Goal: Information Seeking & Learning: Learn about a topic

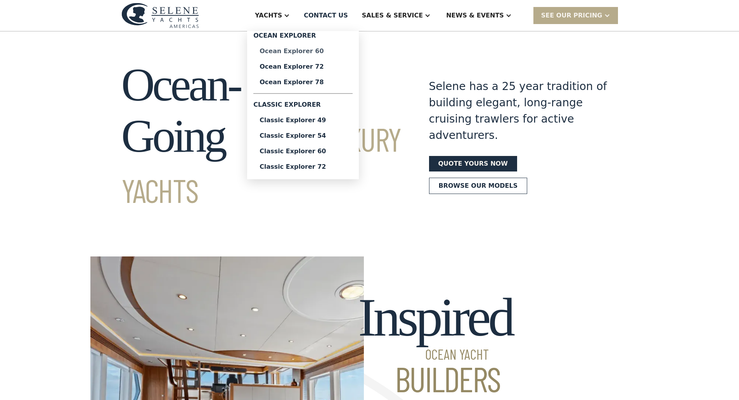
click at [346, 52] on div "Ocean Explorer 60" at bounding box center [302, 51] width 87 height 6
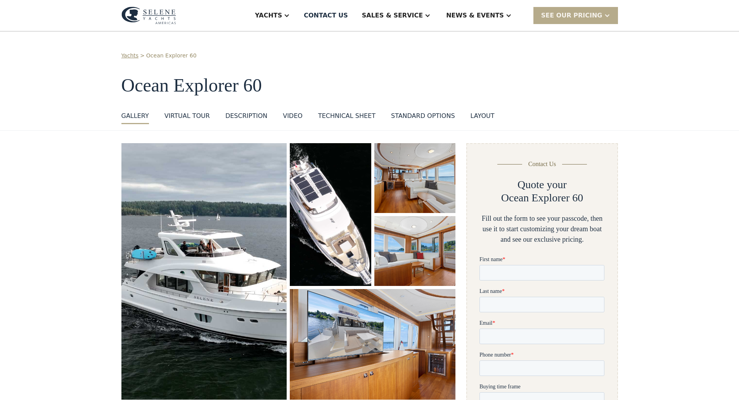
click at [668, 124] on div "Yachts > Ocean Explorer 60 Ocean Explorer 60 GALLERY GALLERY VIRTUAL TOUR DESCR…" at bounding box center [369, 80] width 739 height 99
click at [219, 272] on img "open lightbox" at bounding box center [204, 271] width 166 height 256
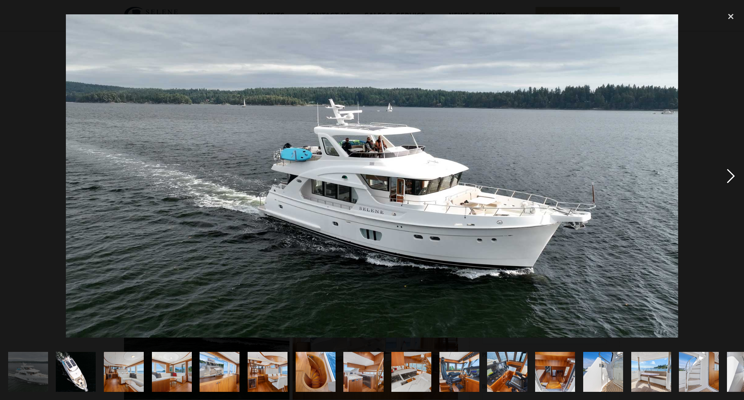
click at [734, 174] on div "next image" at bounding box center [731, 176] width 26 height 336
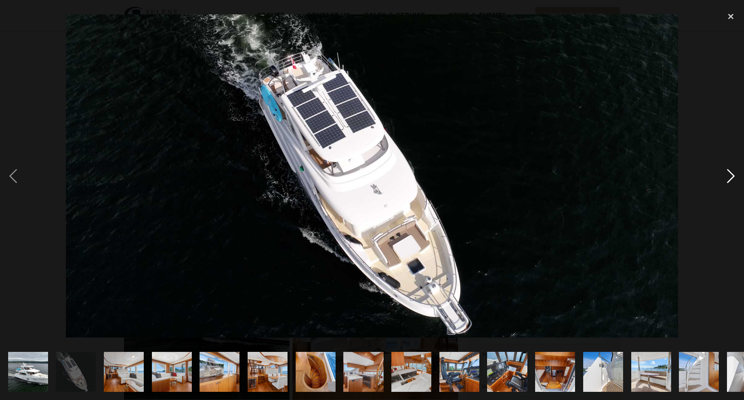
click at [734, 174] on div "next image" at bounding box center [731, 176] width 26 height 336
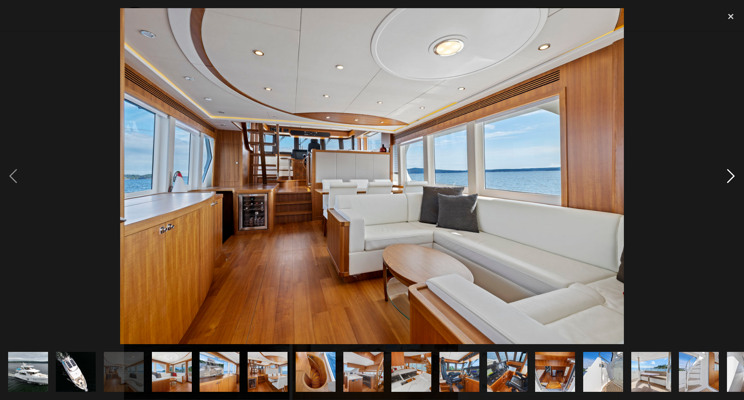
click at [734, 174] on div "next image" at bounding box center [731, 176] width 26 height 336
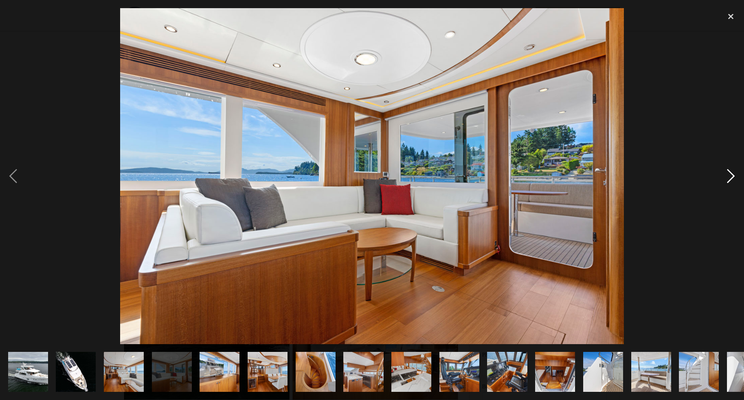
click at [734, 174] on div "next image" at bounding box center [731, 176] width 26 height 336
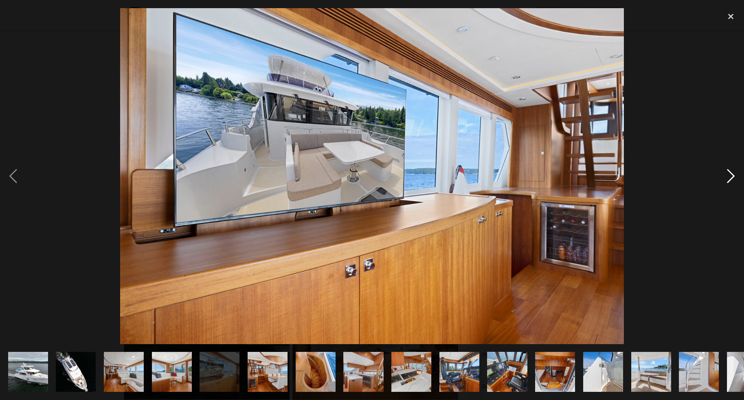
click at [734, 174] on div "next image" at bounding box center [731, 176] width 26 height 336
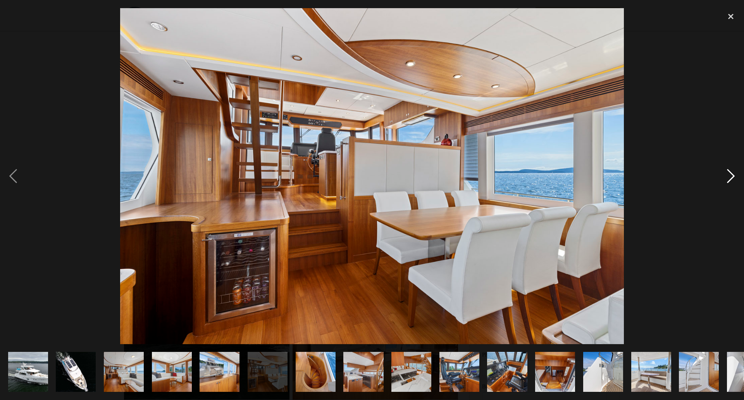
click at [734, 174] on div "next image" at bounding box center [731, 176] width 26 height 336
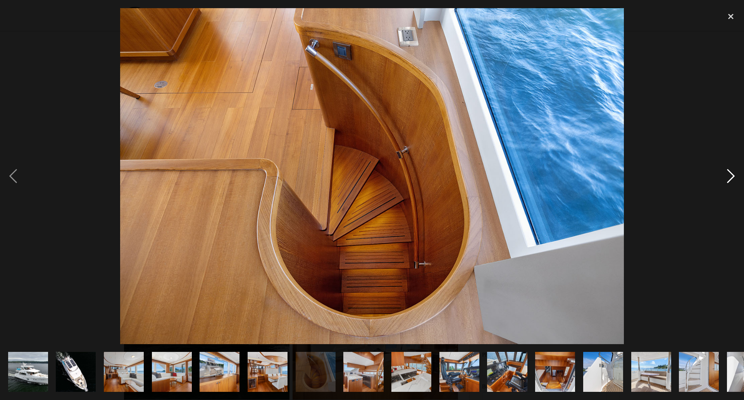
click at [734, 174] on div "next image" at bounding box center [731, 176] width 26 height 336
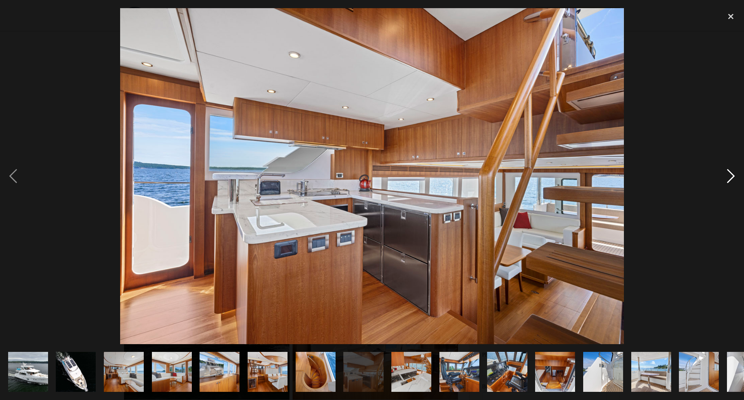
click at [734, 174] on div "next image" at bounding box center [731, 176] width 26 height 336
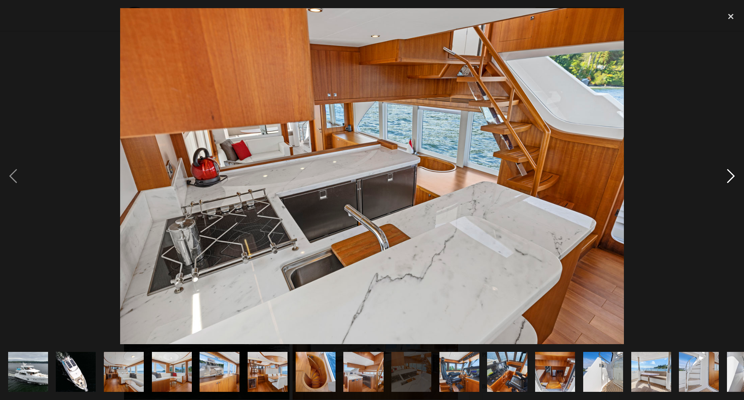
click at [734, 174] on div "next image" at bounding box center [731, 176] width 26 height 336
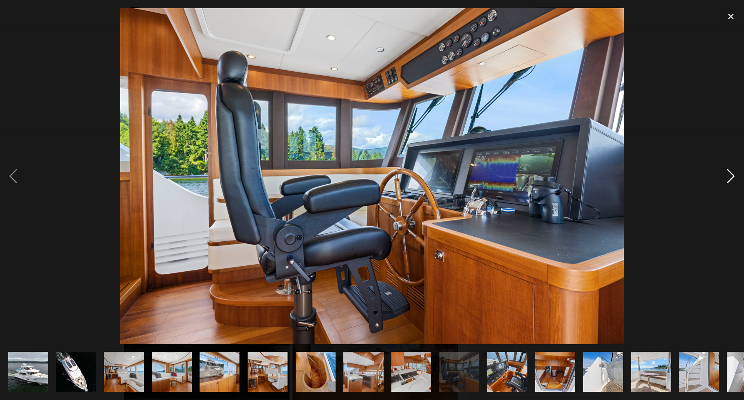
click at [734, 174] on div "next image" at bounding box center [731, 176] width 26 height 336
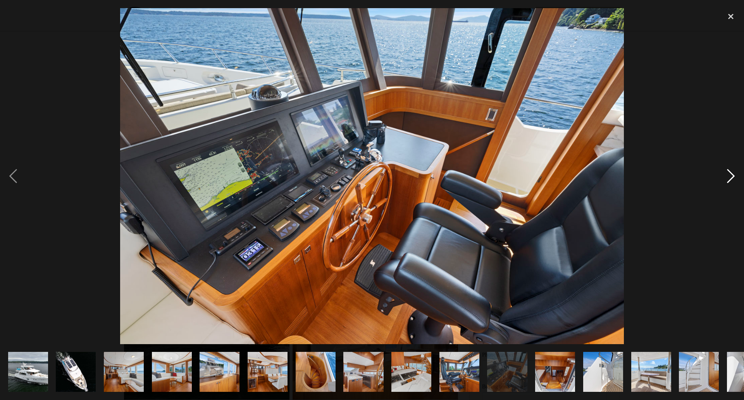
click at [734, 174] on div "next image" at bounding box center [731, 176] width 26 height 336
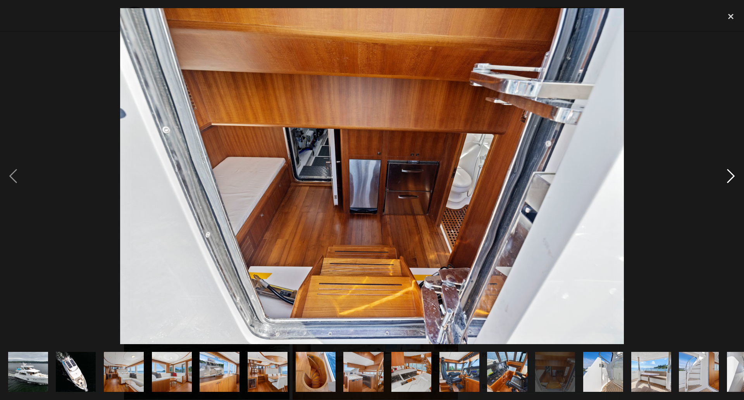
click at [734, 174] on div "next image" at bounding box center [731, 176] width 26 height 336
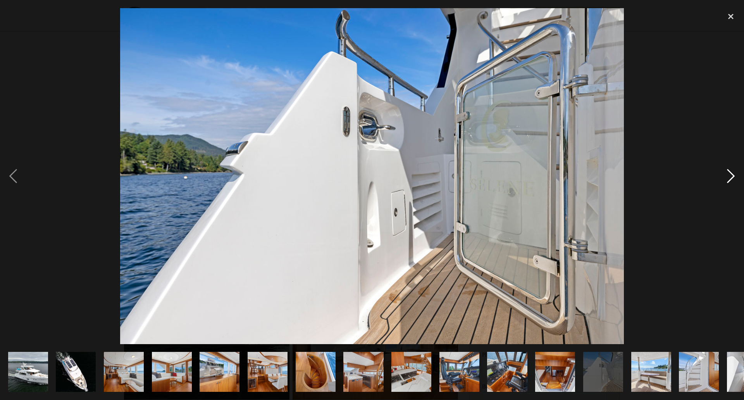
click at [734, 174] on div "next image" at bounding box center [731, 176] width 26 height 336
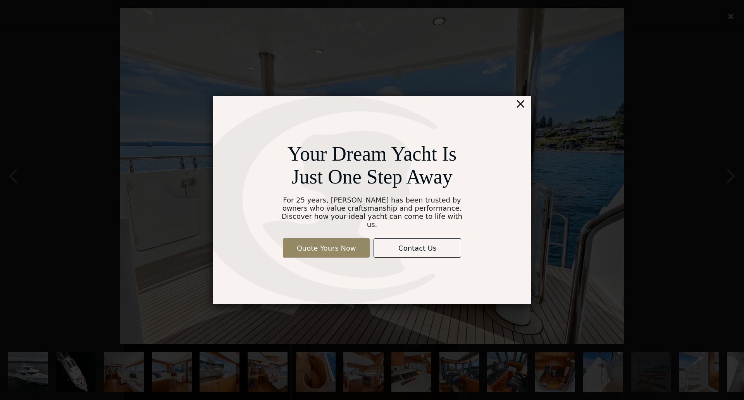
click at [518, 102] on div "×" at bounding box center [520, 104] width 11 height 16
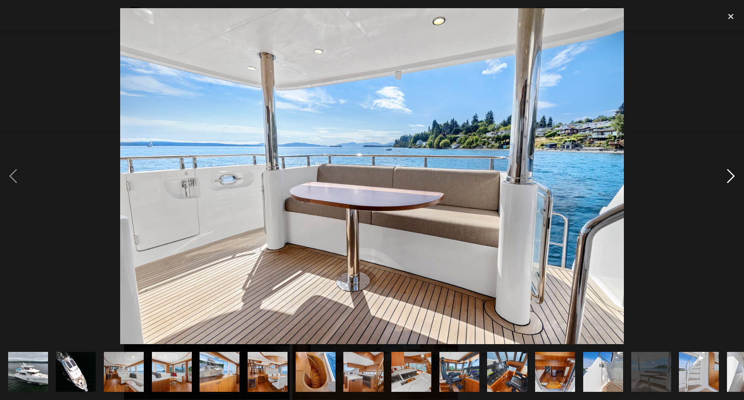
click at [731, 173] on div "next image" at bounding box center [731, 176] width 26 height 336
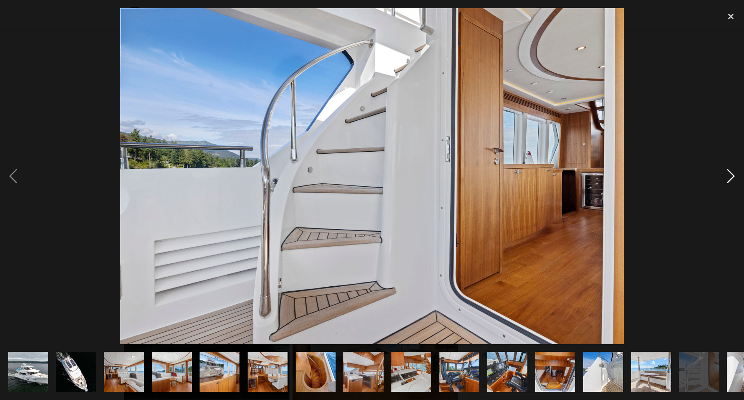
click at [731, 173] on div "next image" at bounding box center [731, 176] width 26 height 336
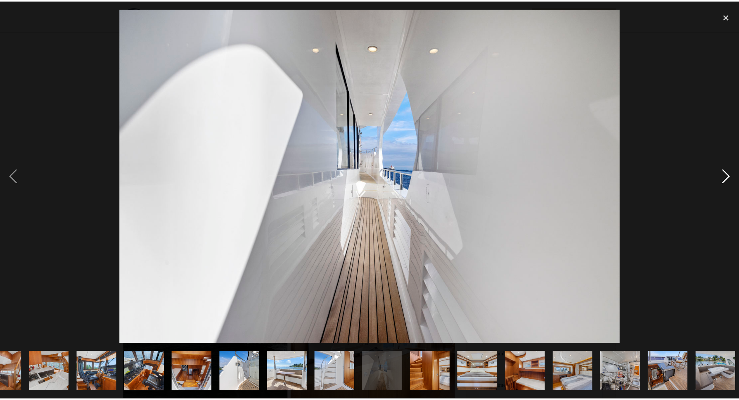
scroll to position [0, 463]
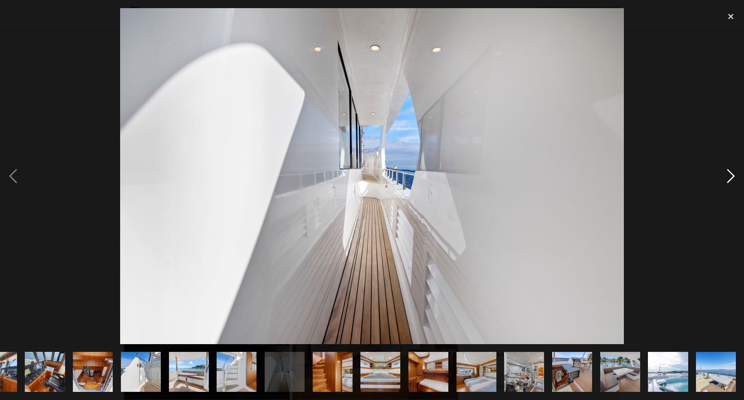
click at [731, 173] on div "next image" at bounding box center [731, 176] width 26 height 336
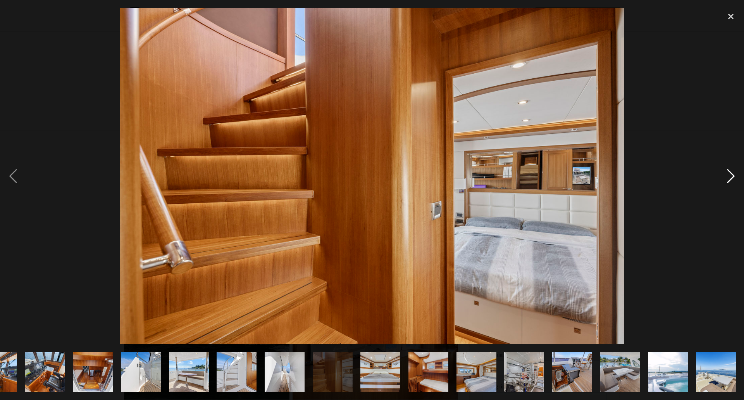
click at [731, 173] on div "next image" at bounding box center [731, 176] width 26 height 336
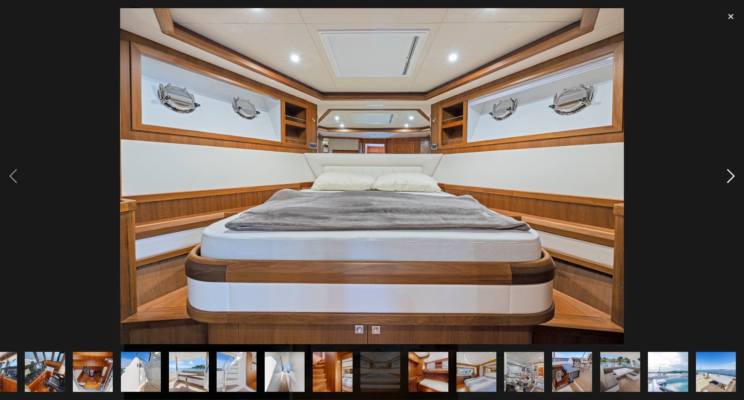
click at [731, 173] on div "next image" at bounding box center [731, 176] width 26 height 336
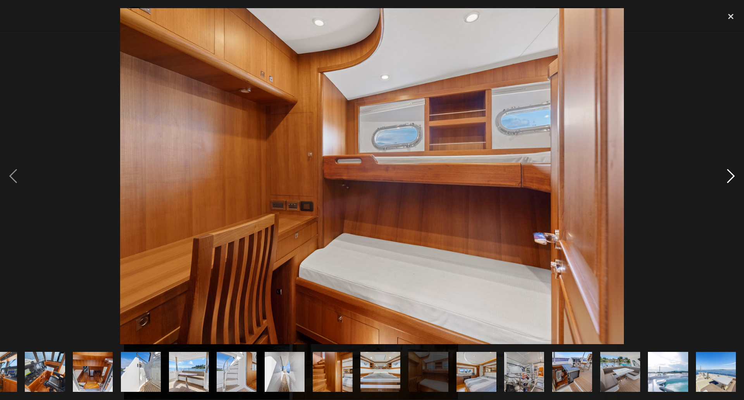
click at [731, 173] on div "next image" at bounding box center [731, 176] width 26 height 336
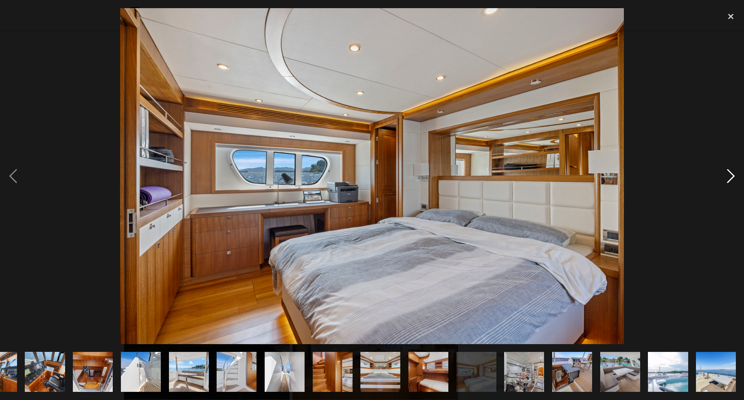
click at [731, 173] on div "next image" at bounding box center [731, 176] width 26 height 336
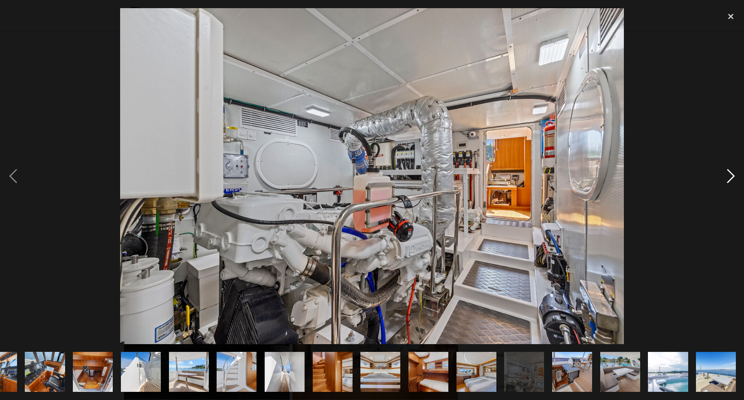
click at [731, 173] on div "next image" at bounding box center [731, 176] width 26 height 336
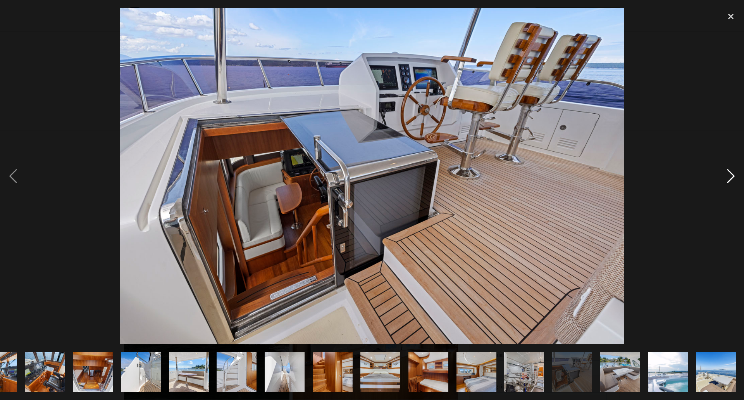
click at [731, 173] on div "next image" at bounding box center [731, 176] width 26 height 336
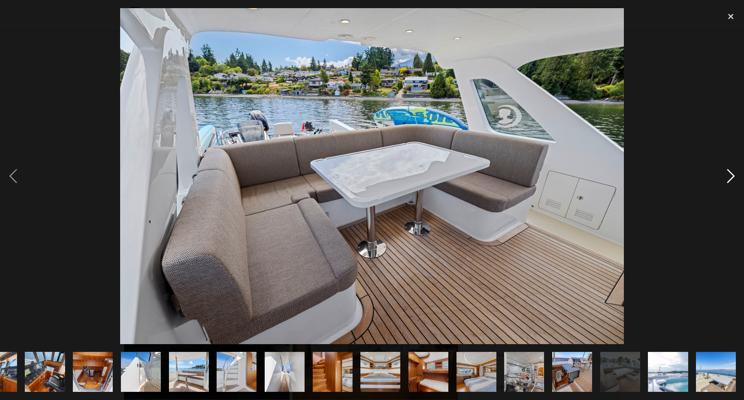
click at [731, 173] on div "next image" at bounding box center [731, 176] width 26 height 336
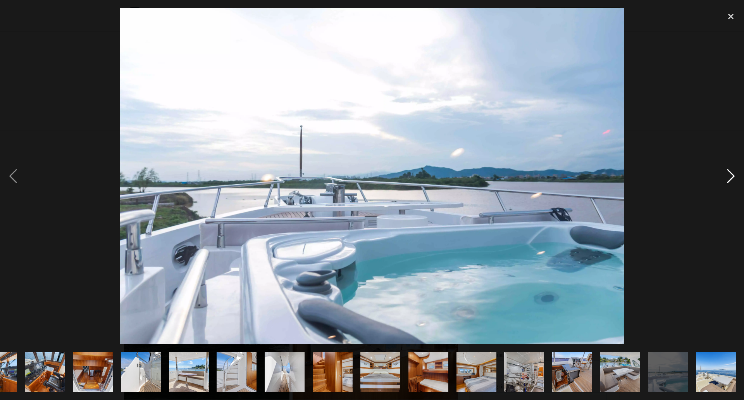
click at [731, 173] on div "next image" at bounding box center [731, 176] width 26 height 336
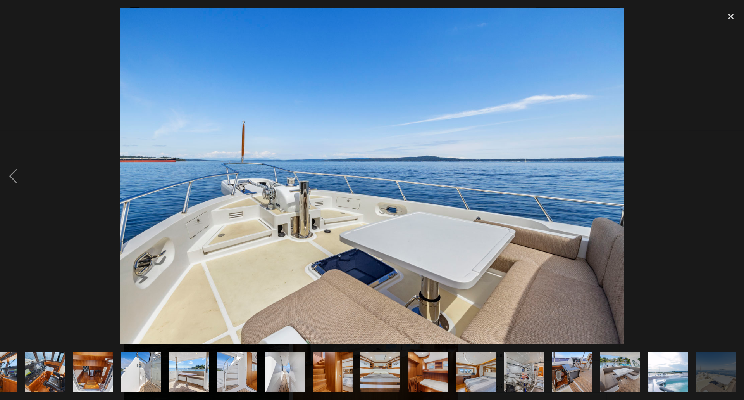
click at [731, 173] on div "next image" at bounding box center [731, 176] width 26 height 336
click at [21, 174] on div "previous image" at bounding box center [13, 176] width 26 height 336
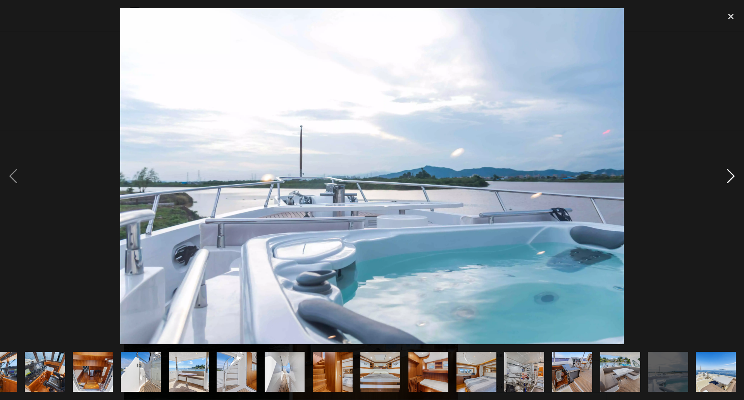
click at [724, 181] on div "next image" at bounding box center [731, 176] width 26 height 336
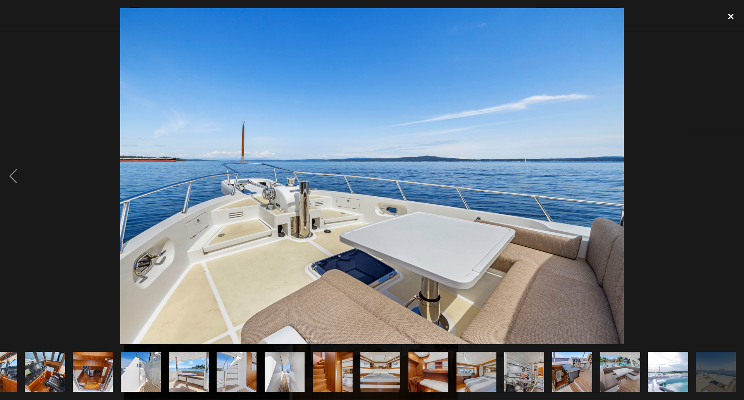
click at [729, 15] on div "close lightbox" at bounding box center [731, 16] width 26 height 17
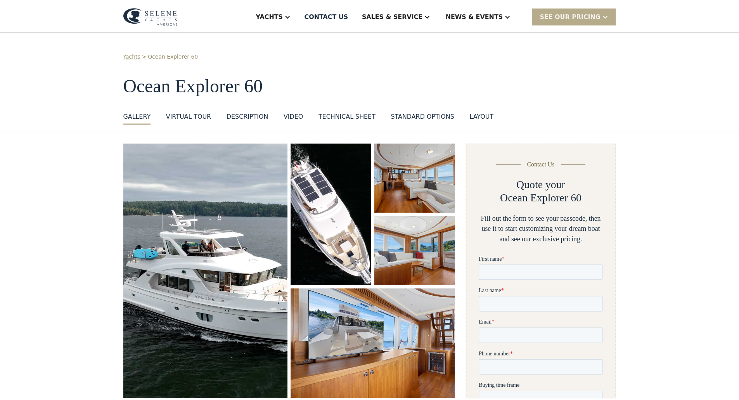
scroll to position [0, 0]
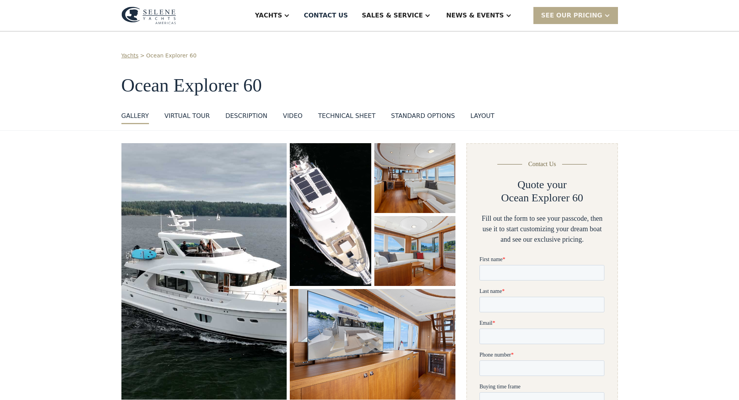
click at [470, 117] on div "layout" at bounding box center [482, 115] width 24 height 9
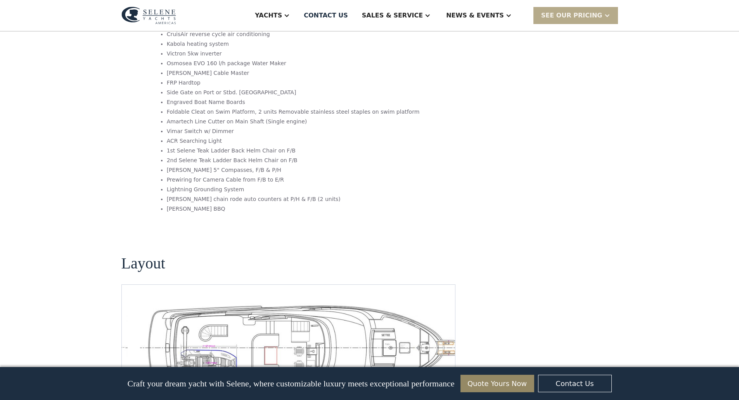
scroll to position [1353, 0]
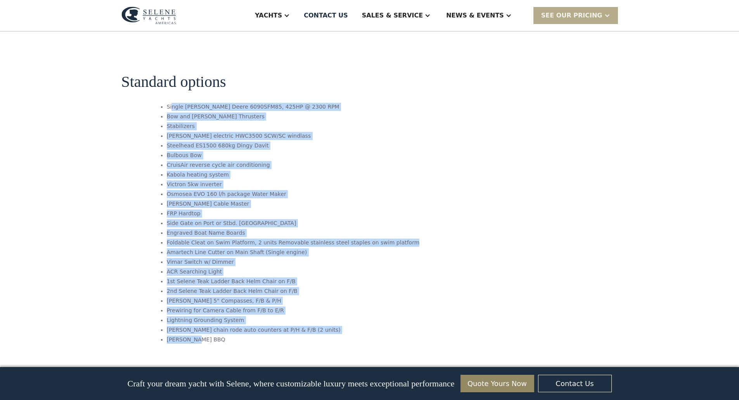
drag, startPoint x: 188, startPoint y: 64, endPoint x: 275, endPoint y: 297, distance: 248.1
click at [275, 297] on ul "Single [PERSON_NAME] Deere 6090SFM85, 425HP @ 2300 RPM Bow and [PERSON_NAME] Th…" at bounding box center [288, 224] width 262 height 242
click at [275, 335] on li "[PERSON_NAME] BBQ" at bounding box center [293, 339] width 253 height 8
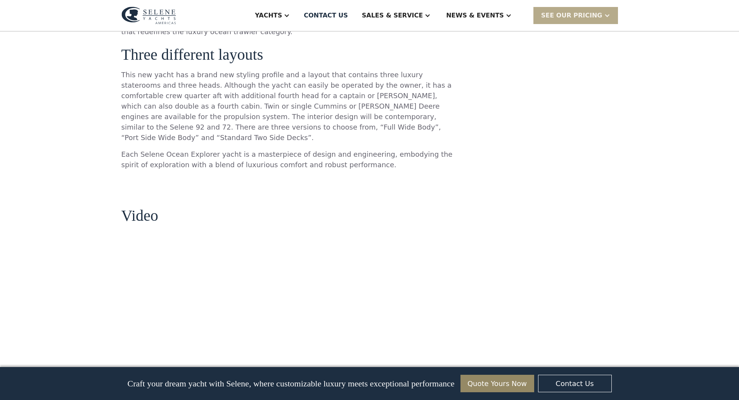
scroll to position [784, 0]
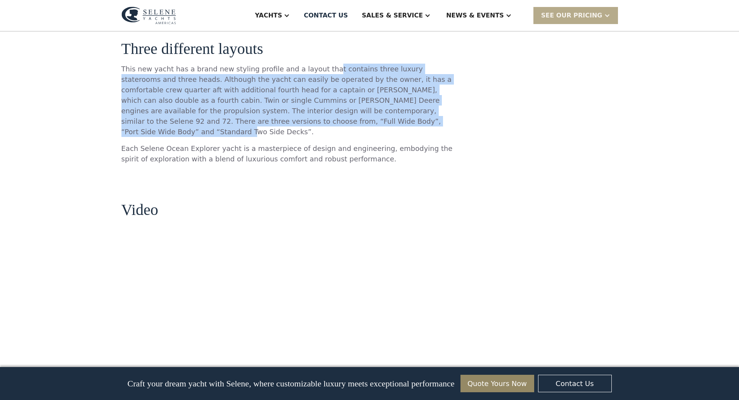
drag, startPoint x: 314, startPoint y: 59, endPoint x: 293, endPoint y: 114, distance: 58.9
click at [293, 114] on p "This new yacht has a brand new styling profile and a layout that contains three…" at bounding box center [288, 100] width 334 height 73
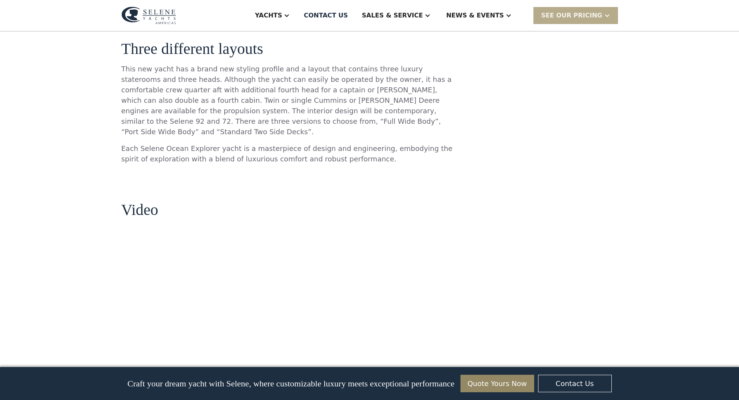
click at [596, 128] on div "**********" at bounding box center [541, 234] width 151 height 1751
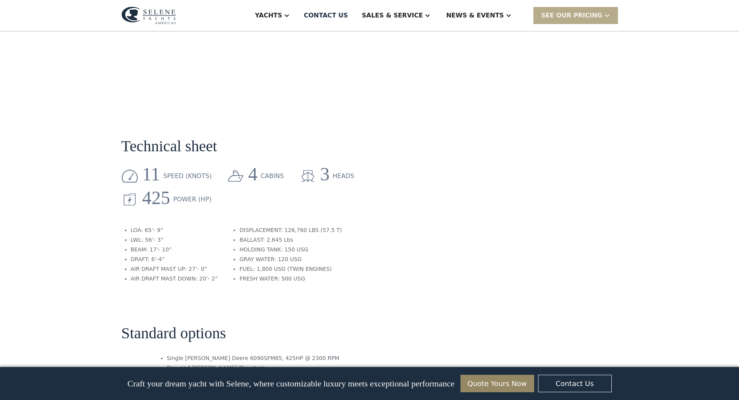
scroll to position [1133, 0]
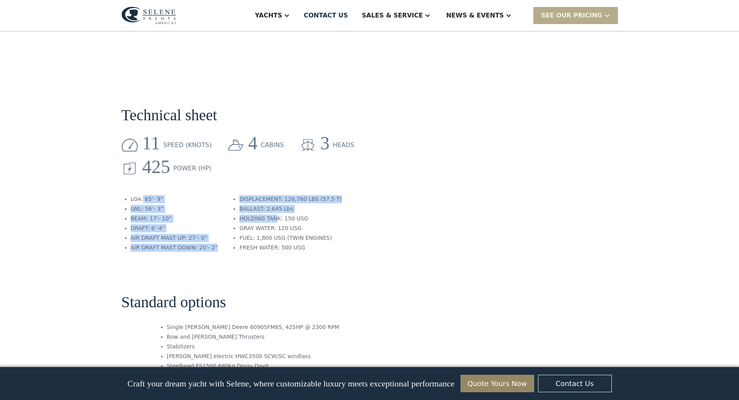
drag, startPoint x: 142, startPoint y: 153, endPoint x: 272, endPoint y: 169, distance: 130.9
click at [272, 195] on div "LOA: 65’- 9” LWL: 56’- 3” BEAM: 17’- 10” DRAFT: 6’-4” AIR DRAFT MAST UP: 27’- 0…" at bounding box center [231, 228] width 221 height 67
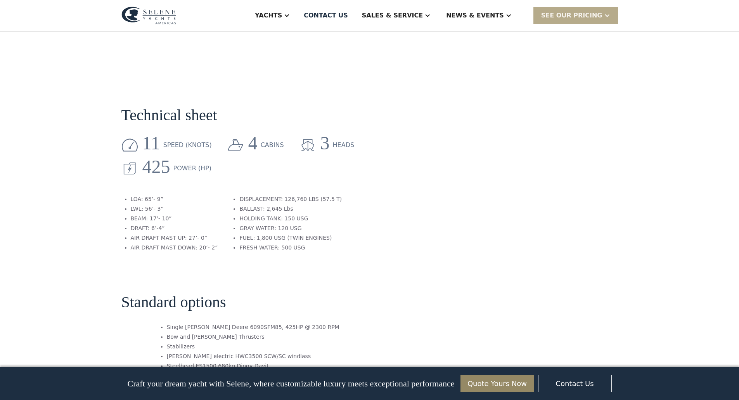
click at [281, 214] on li "HOLDING TANK: 150 USG" at bounding box center [290, 218] width 102 height 8
drag, startPoint x: 238, startPoint y: 175, endPoint x: 311, endPoint y: 197, distance: 76.9
click at [311, 197] on ul "DISPLACEMENT: 126,760 LBS (57.5 T) BALLAST: 2,645 Lbs HOLDING TANK: 150 USG GRA…" at bounding box center [286, 224] width 112 height 58
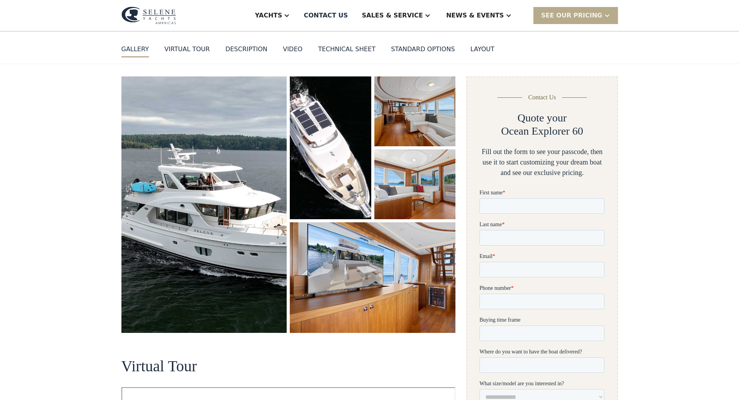
scroll to position [0, 0]
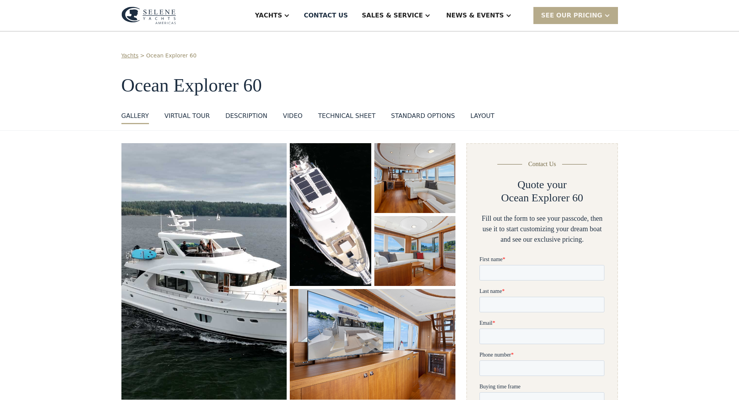
click at [292, 115] on div "GALLERY GALLERY VIRTUAL TOUR DESCRIPTION VIDEO Technical sheet standard options…" at bounding box center [369, 117] width 496 height 13
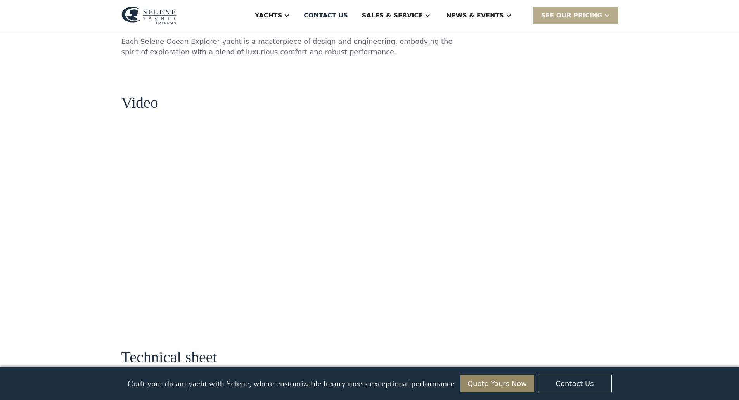
scroll to position [892, 0]
click at [534, 246] on div "**********" at bounding box center [541, 126] width 151 height 1751
